Goal: Use online tool/utility: Utilize a website feature to perform a specific function

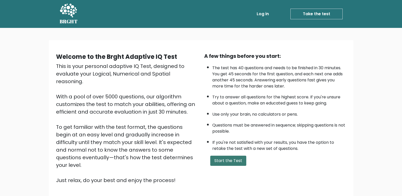
click at [237, 157] on button "Start the Test" at bounding box center [228, 161] width 36 height 10
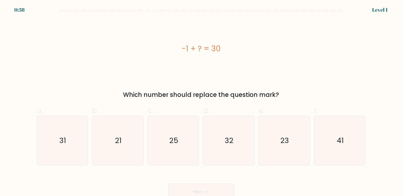
scroll to position [4, 0]
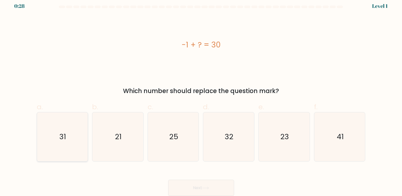
click at [79, 131] on icon "31" at bounding box center [62, 136] width 49 height 49
click at [201, 98] on input "a. 31" at bounding box center [201, 95] width 0 height 3
radio input "true"
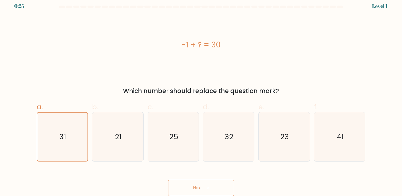
click at [180, 185] on button "Next" at bounding box center [201, 188] width 66 height 16
